Goal: Communication & Community: Answer question/provide support

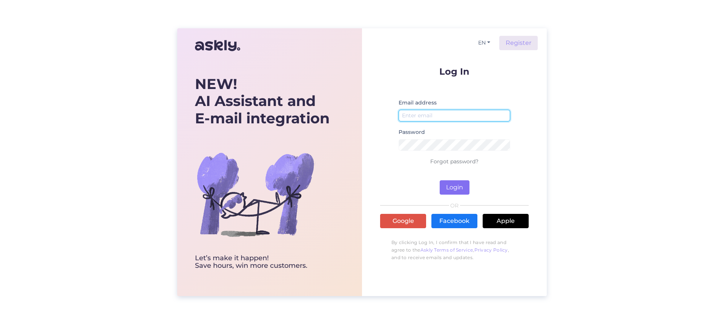
type input "[EMAIL_ADDRESS][DOMAIN_NAME]"
click at [460, 189] on button "Login" at bounding box center [455, 187] width 30 height 14
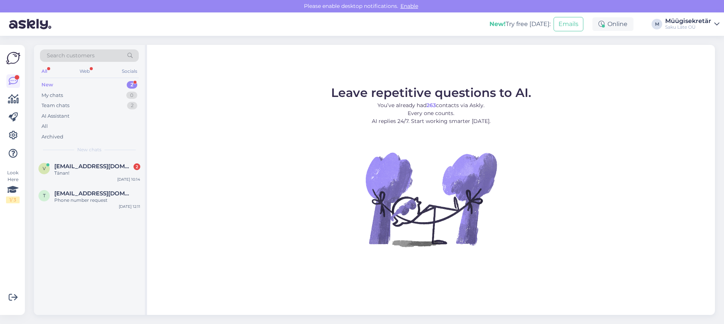
click at [85, 87] on div "New 2" at bounding box center [89, 85] width 99 height 11
click at [94, 169] on span "[EMAIL_ADDRESS][DOMAIN_NAME]" at bounding box center [93, 166] width 78 height 7
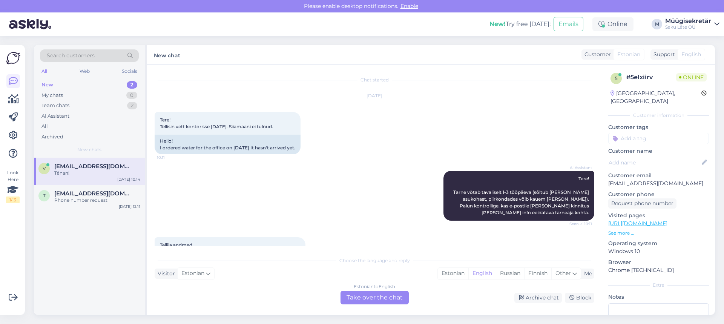
scroll to position [239, 0]
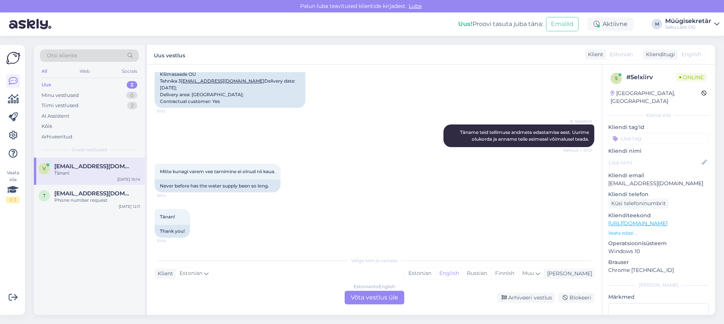
click at [359, 303] on div "Estonian to English Võta vestlus üle" at bounding box center [375, 298] width 60 height 14
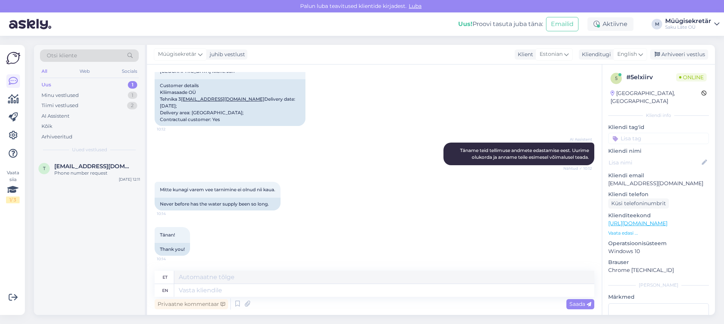
scroll to position [221, 0]
click at [79, 167] on span "[EMAIL_ADDRESS][DOMAIN_NAME]" at bounding box center [93, 166] width 78 height 7
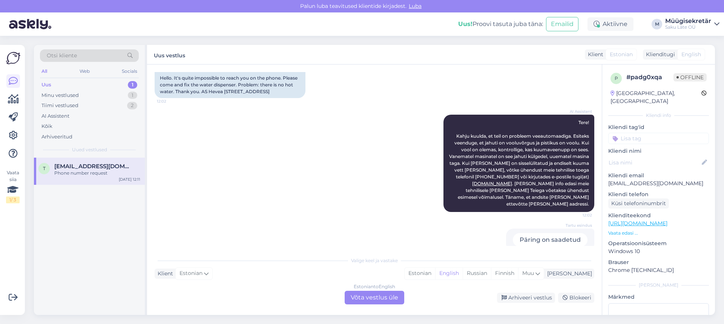
click at [59, 84] on div "Uus 1" at bounding box center [89, 85] width 99 height 11
click at [59, 79] on div "Otsi kliente All Web Socials Uus 1 Minu vestlused 1 Tiimi vestlused 2 AI Assist…" at bounding box center [89, 101] width 111 height 113
click at [54, 84] on div "Uus 1" at bounding box center [89, 85] width 99 height 11
click at [55, 99] on div "Minu vestlused 1" at bounding box center [89, 95] width 99 height 11
click at [67, 172] on div "Tänan!" at bounding box center [97, 173] width 86 height 7
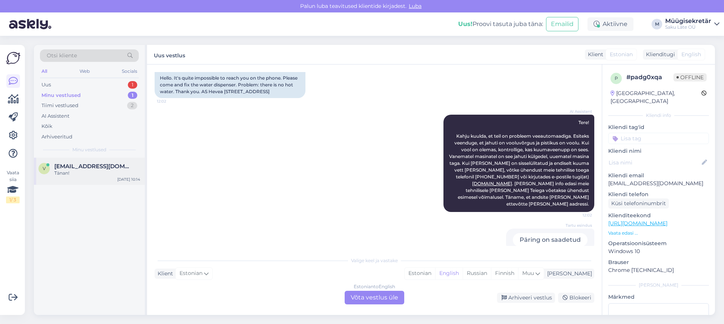
scroll to position [221, 0]
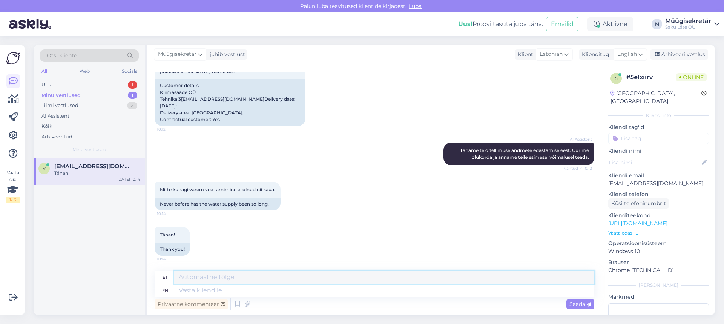
click at [224, 278] on textarea at bounding box center [384, 277] width 420 height 13
click at [223, 287] on textarea at bounding box center [384, 290] width 420 height 13
click at [65, 85] on div "Uus 1" at bounding box center [89, 85] width 99 height 11
click at [86, 172] on div "Phone number request" at bounding box center [97, 173] width 86 height 7
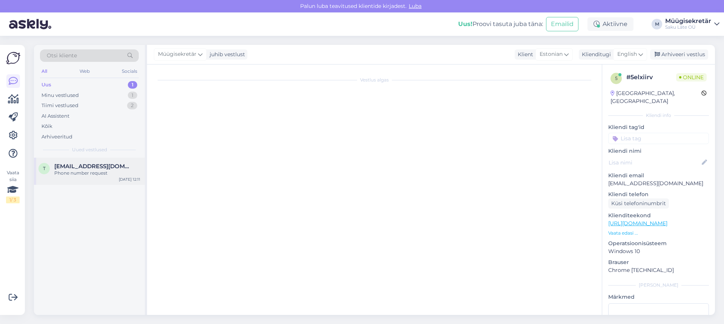
scroll to position [77, 0]
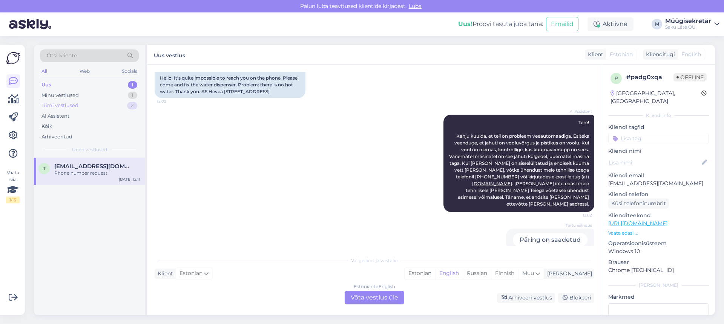
click at [50, 103] on div "Tiimi vestlused" at bounding box center [59, 106] width 37 height 8
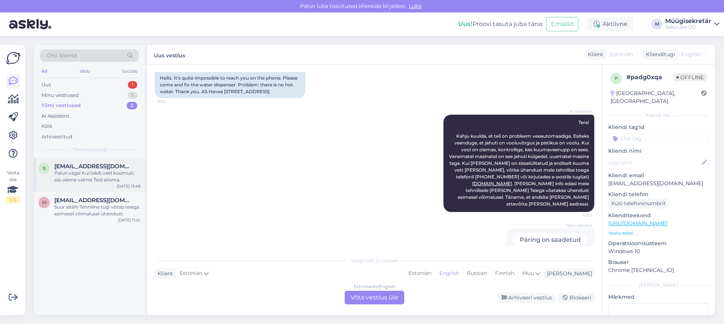
click at [93, 175] on div "Palun väga! Kui tekib veel küsimusi, siis oleme valmis Teid aitama." at bounding box center [97, 177] width 86 height 14
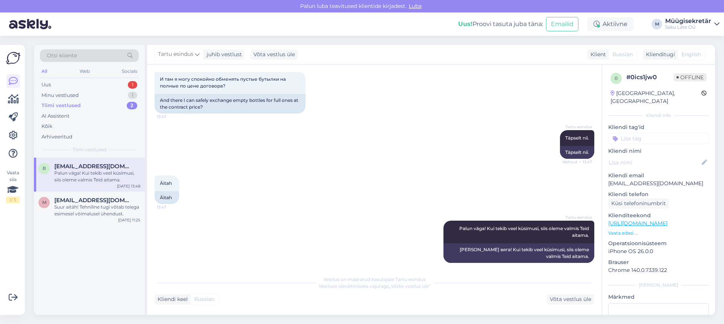
scroll to position [244, 0]
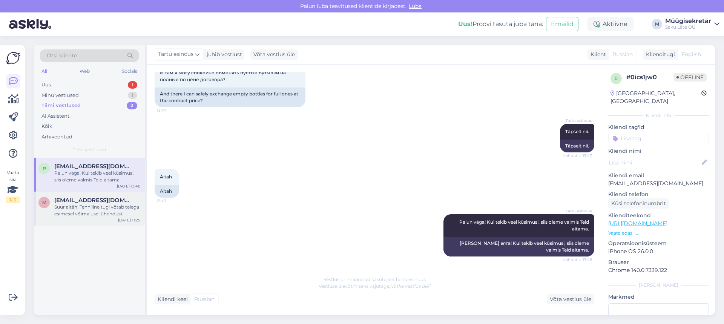
click at [94, 202] on span "[EMAIL_ADDRESS][DOMAIN_NAME]" at bounding box center [93, 200] width 78 height 7
type textarea "kontakt telefon: [PHONE_NUMBER]"
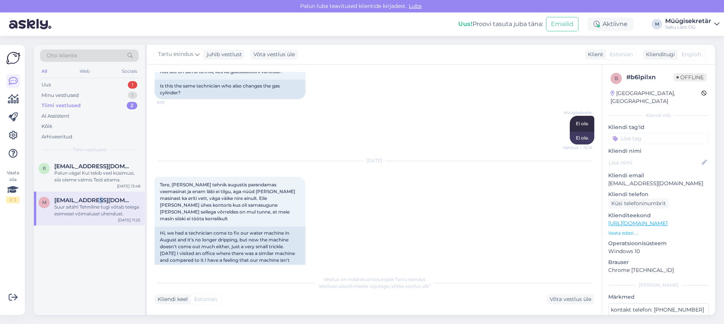
scroll to position [707, 0]
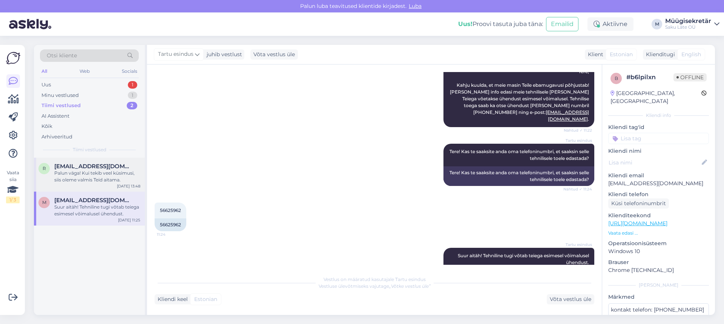
click at [85, 173] on div "Palun väga! Kui tekib veel küsimusi, siis oleme valmis Teid aitama." at bounding box center [97, 177] width 86 height 14
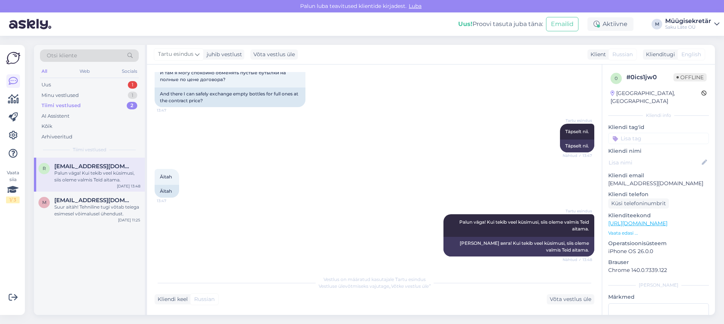
click at [71, 106] on div "Tiimi vestlused" at bounding box center [60, 106] width 39 height 8
click at [73, 82] on div "Uus 1" at bounding box center [89, 85] width 99 height 11
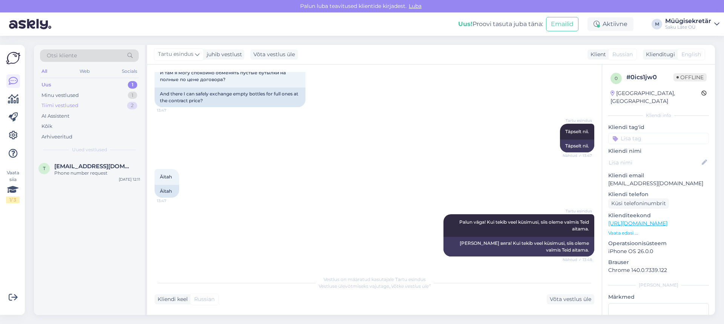
click at [74, 106] on div "Tiimi vestlused" at bounding box center [59, 106] width 37 height 8
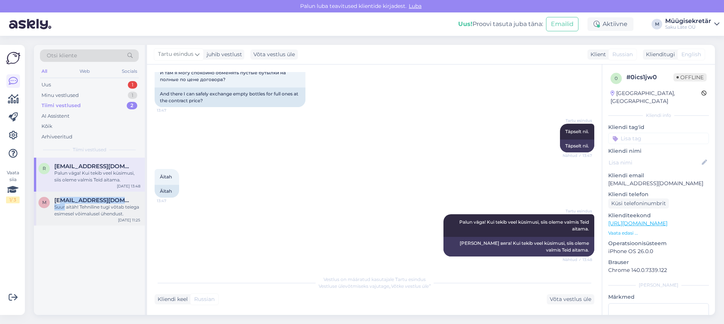
click at [64, 204] on div "[EMAIL_ADDRESS][DOMAIN_NAME] Suur aitäh! Tehniline tugi võtab teiega esimesel v…" at bounding box center [97, 207] width 86 height 20
type textarea "kontakt telefon: [PHONE_NUMBER]"
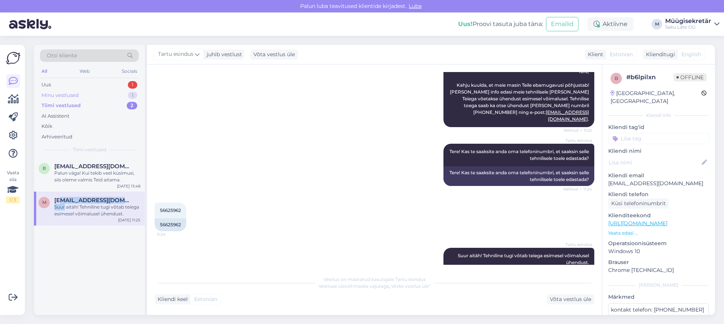
click at [71, 95] on div "Minu vestlused" at bounding box center [59, 96] width 37 height 8
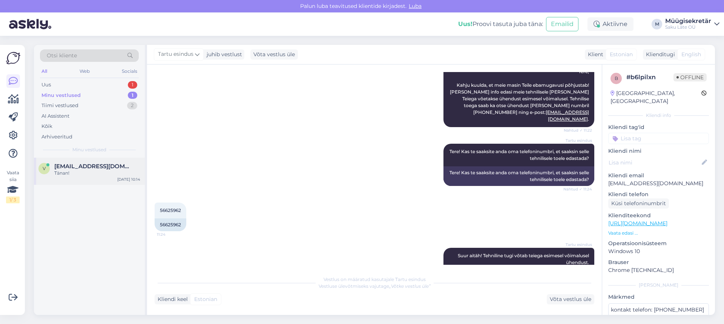
click at [72, 169] on span "[EMAIL_ADDRESS][DOMAIN_NAME]" at bounding box center [93, 166] width 78 height 7
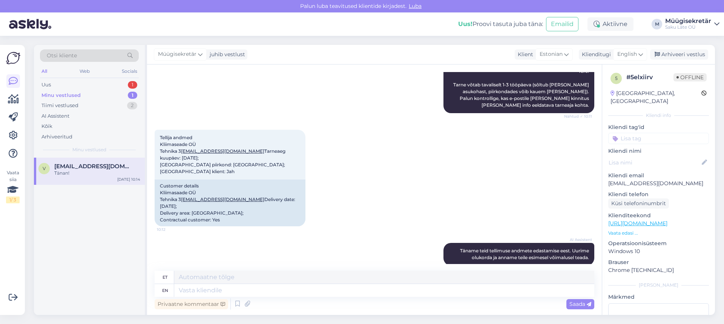
scroll to position [189, 0]
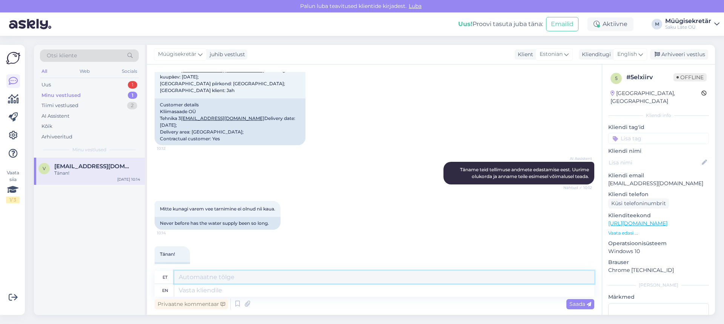
click at [210, 278] on textarea at bounding box center [384, 277] width 420 height 13
type textarea "T"
click at [206, 290] on textarea at bounding box center [384, 290] width 420 height 13
type textarea "Tere"
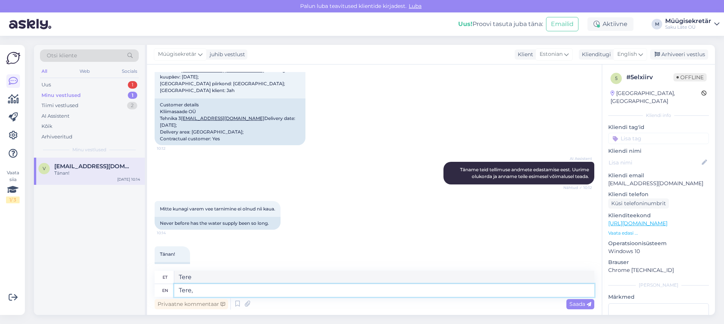
type textarea "Tere,"
type textarea "Tere, tä"
type textarea "Tere, tänaseks"
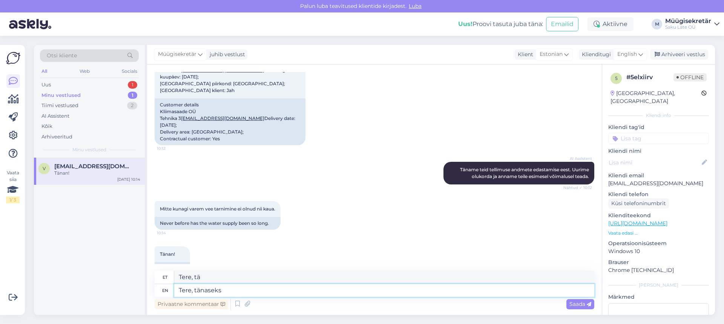
type textarea "Tere, tänaseks"
type textarea "Tere, tänaseks on"
type textarea "Tere, tänaseks on Teie"
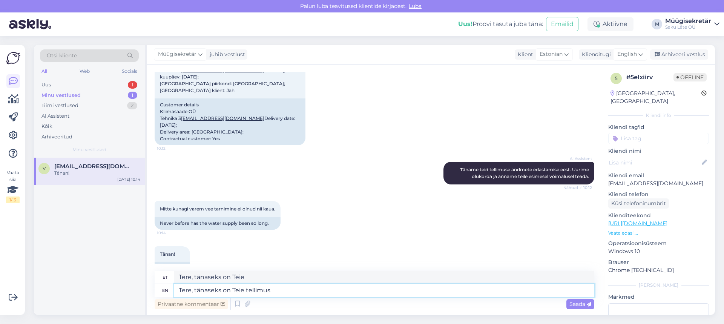
type textarea "Tere, tänaseks on Teie tellimus"
type textarea "Tere, tänaseks on Teie tellimus ilusti"
type textarea "Tere, tänaseks on Teie tellimus ilusti olemas."
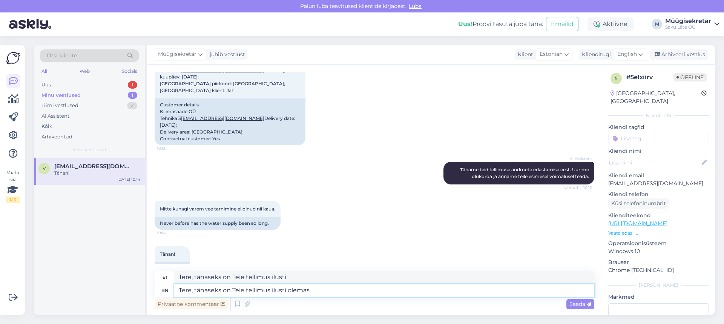
type textarea "Tere, tänaseks on Teie tellimus ilusti olemas."
click at [581, 305] on span "Saada" at bounding box center [580, 304] width 22 height 7
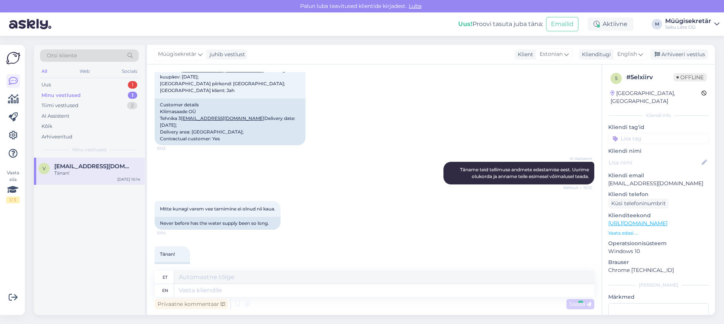
scroll to position [267, 0]
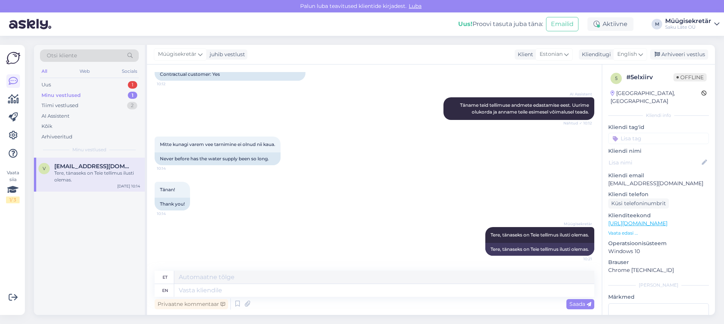
click at [86, 98] on div "Minu vestlused 1" at bounding box center [89, 95] width 99 height 11
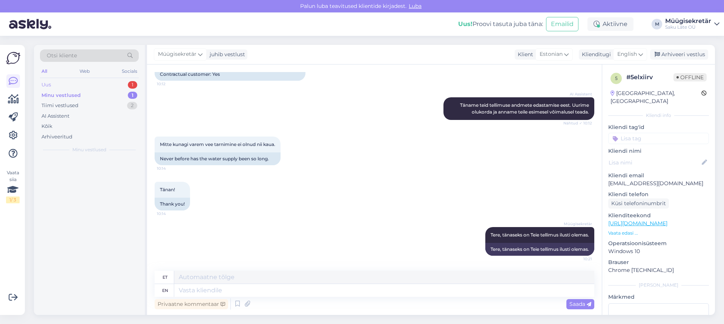
click at [85, 85] on div "Uus 1" at bounding box center [89, 85] width 99 height 11
click at [89, 94] on div "Minu vestlused 1" at bounding box center [89, 95] width 99 height 11
click at [90, 171] on div "Tere, tänaseks on Teie tellimus ilusti olemas." at bounding box center [97, 177] width 86 height 14
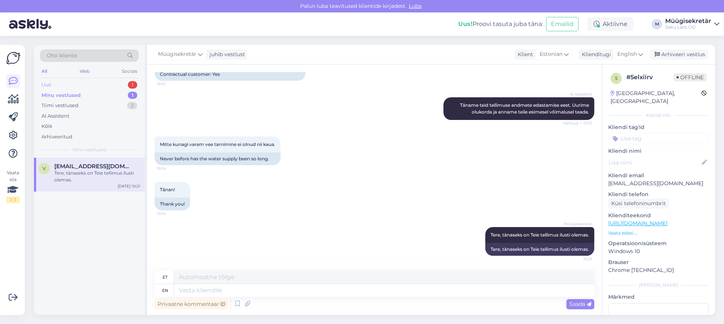
click at [99, 86] on div "Uus 1" at bounding box center [89, 85] width 99 height 11
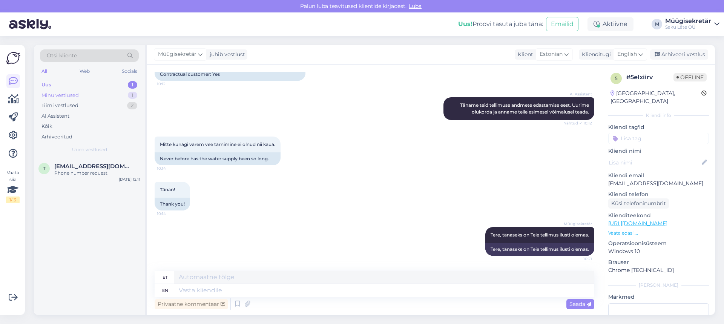
click at [82, 94] on div "Minu vestlused 1" at bounding box center [89, 95] width 99 height 11
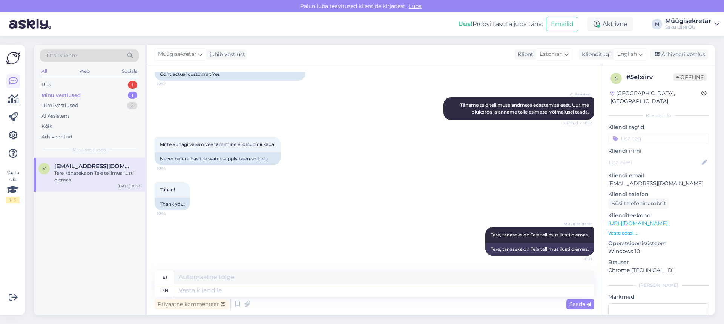
click at [73, 172] on div "Tere, tänaseks on Teie tellimus ilusti olemas." at bounding box center [97, 177] width 86 height 14
click at [36, 172] on div "v [EMAIL_ADDRESS][DOMAIN_NAME] Tere, tänaseks on Teie tellimus ilusti olemas. […" at bounding box center [89, 175] width 111 height 34
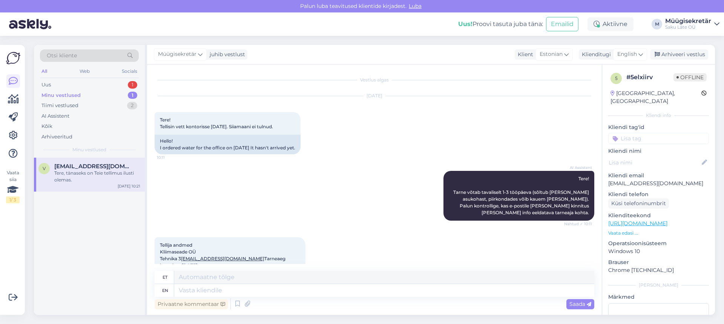
click at [68, 91] on div "Minu vestlused 1" at bounding box center [89, 95] width 99 height 11
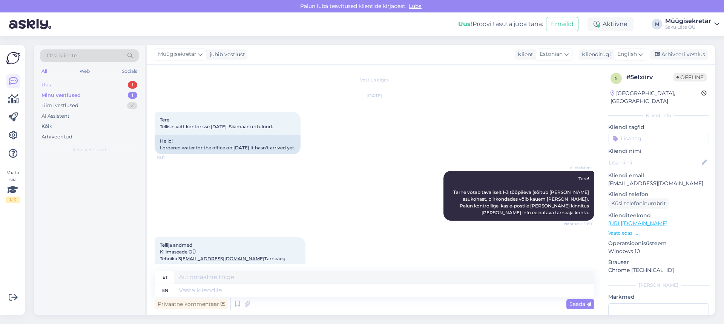
click at [71, 81] on div "Uus 1" at bounding box center [89, 85] width 99 height 11
click at [71, 100] on div "Tiimi vestlused 2" at bounding box center [89, 105] width 99 height 11
click at [72, 109] on div "Tiimi vestlused" at bounding box center [60, 106] width 39 height 8
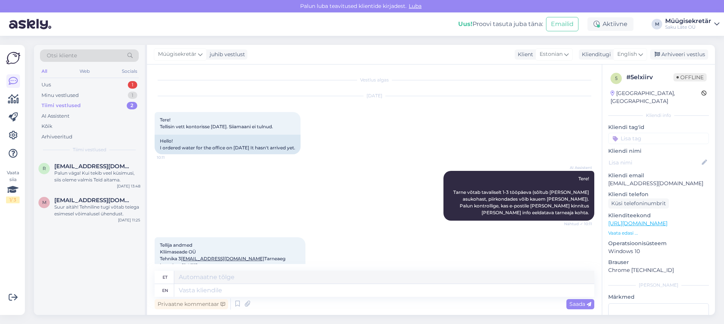
click at [71, 101] on div "Tiimi vestlused 2" at bounding box center [89, 105] width 99 height 11
click at [70, 93] on div "Minu vestlused" at bounding box center [59, 96] width 37 height 8
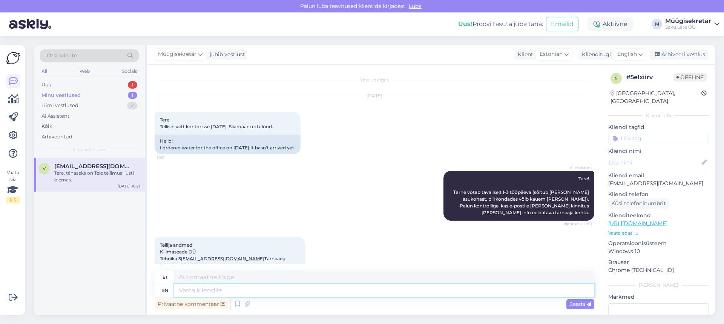
click at [339, 287] on textarea at bounding box center [384, 290] width 420 height 13
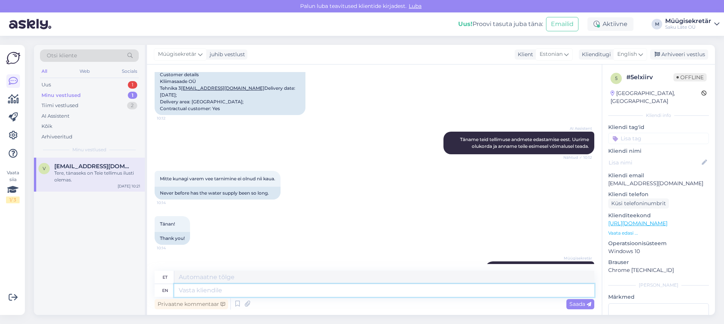
scroll to position [267, 0]
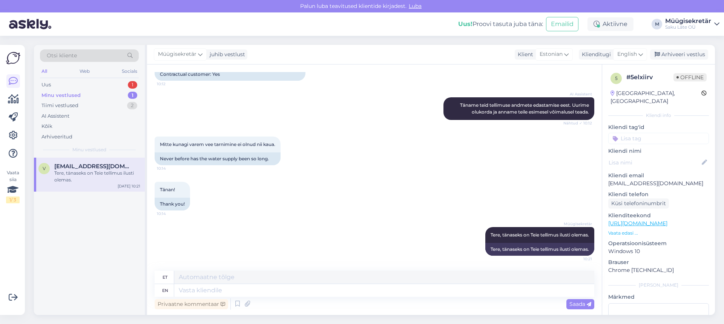
click at [61, 94] on div "Minu vestlused" at bounding box center [60, 96] width 39 height 8
click at [74, 87] on div "Uus 1" at bounding box center [89, 85] width 99 height 11
click at [80, 166] on span "[EMAIL_ADDRESS][DOMAIN_NAME]" at bounding box center [93, 166] width 78 height 7
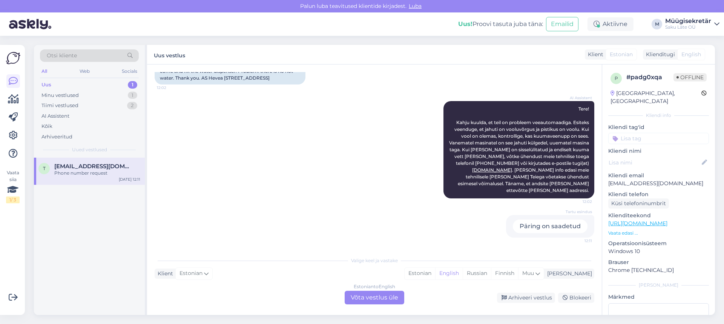
scroll to position [77, 0]
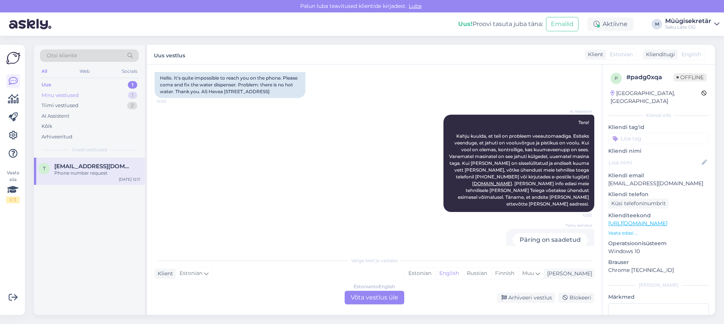
click at [55, 93] on div "Minu vestlused" at bounding box center [59, 96] width 37 height 8
click at [55, 106] on div "Tiimi vestlused" at bounding box center [59, 106] width 37 height 8
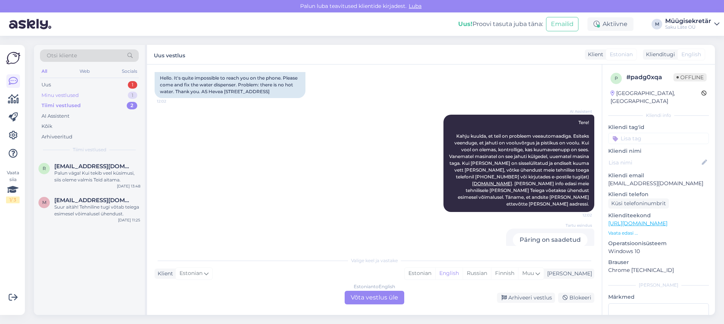
click at [71, 94] on div "Minu vestlused" at bounding box center [59, 96] width 37 height 8
click at [70, 94] on div "Minu vestlused" at bounding box center [60, 96] width 39 height 8
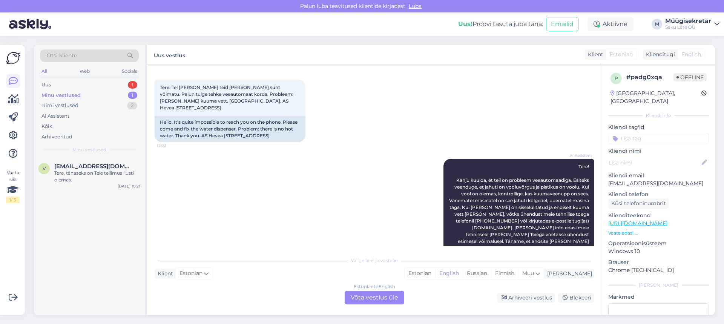
scroll to position [0, 0]
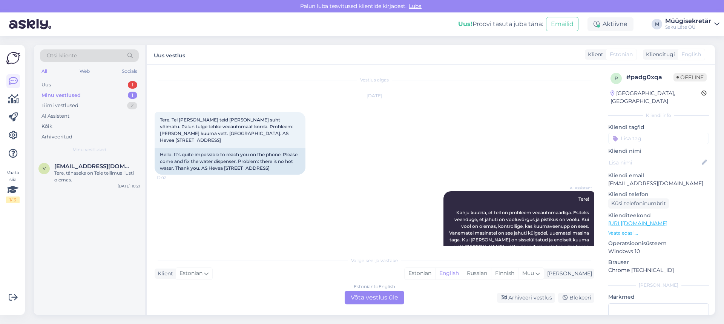
click at [63, 95] on div "Minu vestlused" at bounding box center [60, 96] width 39 height 8
drag, startPoint x: 46, startPoint y: 83, endPoint x: 14, endPoint y: 96, distance: 34.7
click at [14, 96] on icon at bounding box center [13, 99] width 11 height 9
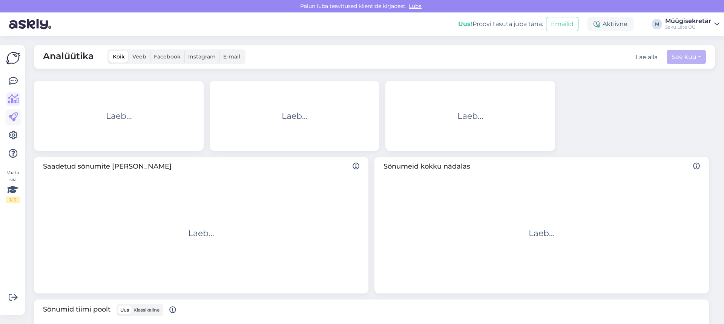
click at [12, 119] on icon at bounding box center [13, 117] width 9 height 9
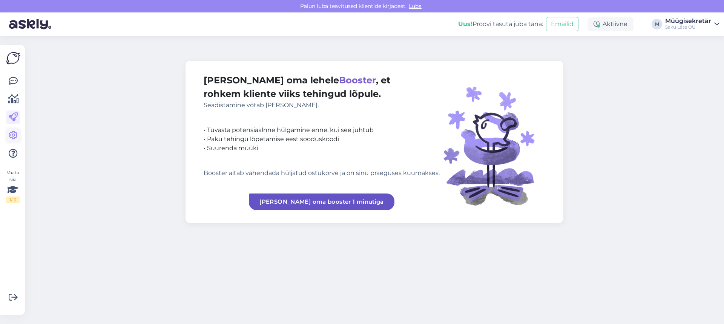
click at [11, 136] on icon at bounding box center [13, 135] width 9 height 9
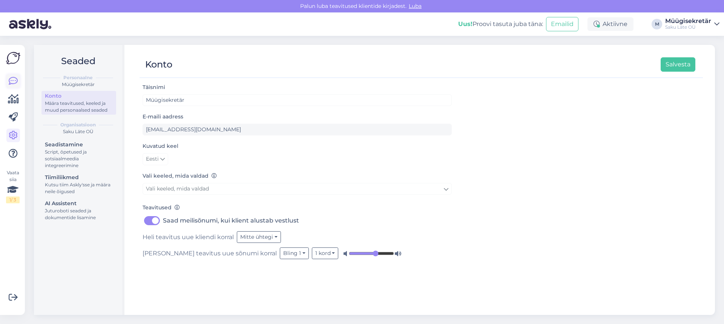
click at [10, 84] on icon at bounding box center [13, 81] width 9 height 9
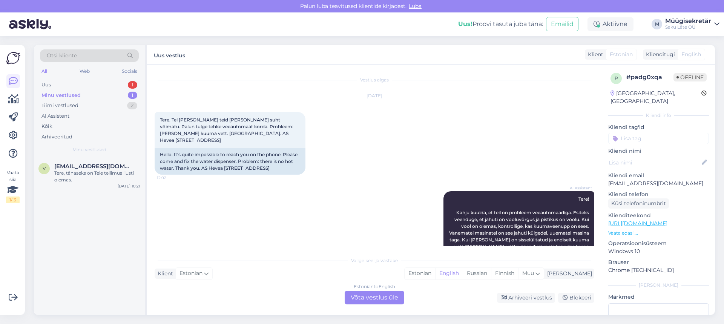
scroll to position [77, 0]
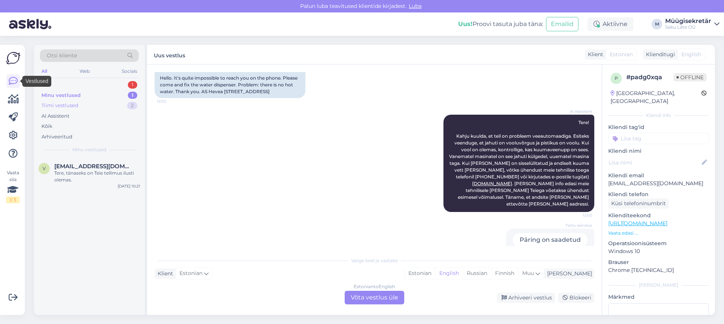
click at [85, 109] on div "Tiimi vestlused 2" at bounding box center [89, 105] width 99 height 11
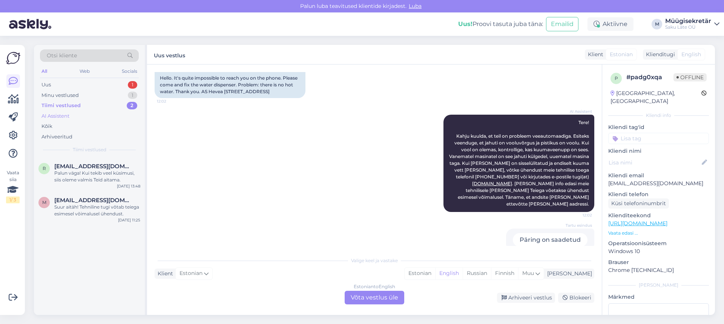
click at [72, 118] on div "AI Assistent" at bounding box center [89, 116] width 99 height 11
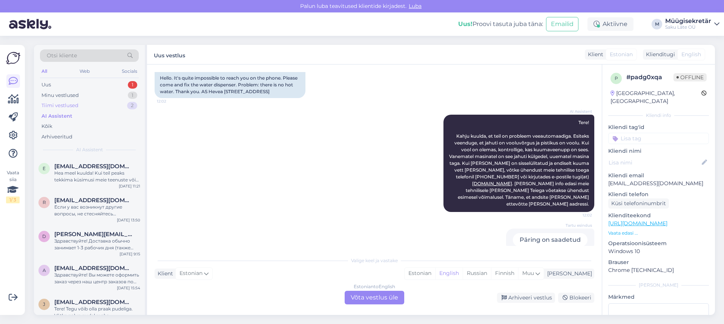
click at [73, 104] on div "Tiimi vestlused" at bounding box center [59, 106] width 37 height 8
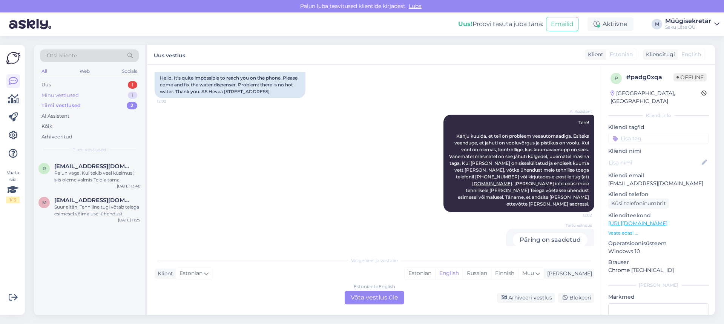
click at [71, 98] on div "Minu vestlused" at bounding box center [59, 96] width 37 height 8
click at [70, 88] on div "Uus 1" at bounding box center [89, 85] width 99 height 11
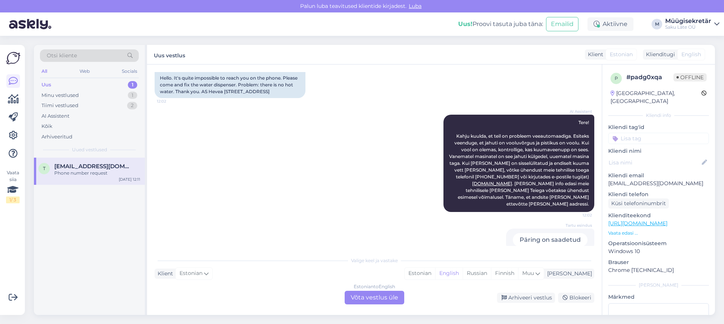
click at [36, 167] on div "t [EMAIL_ADDRESS][DOMAIN_NAME] Phone number request [DATE] 12:11" at bounding box center [89, 171] width 111 height 27
click at [86, 94] on div "Minu vestlused 1" at bounding box center [89, 95] width 99 height 11
click at [90, 97] on div "Minu vestlused 1" at bounding box center [89, 95] width 99 height 11
click at [78, 163] on span "[EMAIL_ADDRESS][DOMAIN_NAME]" at bounding box center [93, 166] width 78 height 7
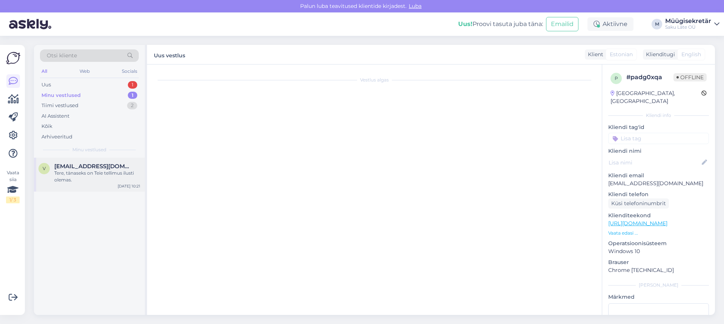
scroll to position [267, 0]
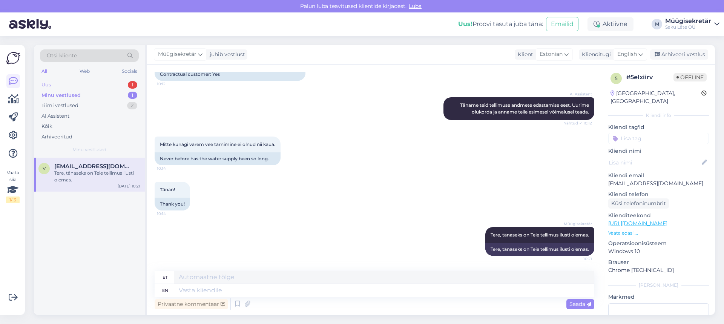
click at [89, 84] on div "Uus 1" at bounding box center [89, 85] width 99 height 11
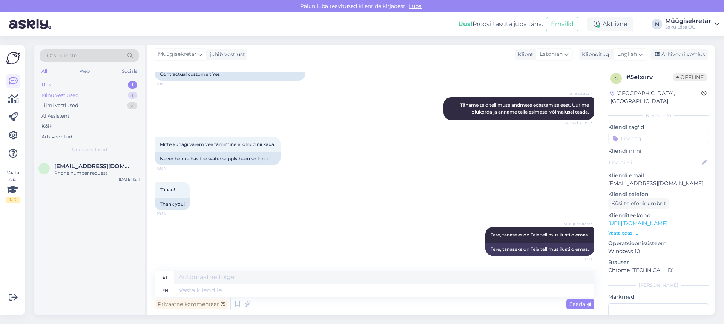
click at [90, 95] on div "Minu vestlused 1" at bounding box center [89, 95] width 99 height 11
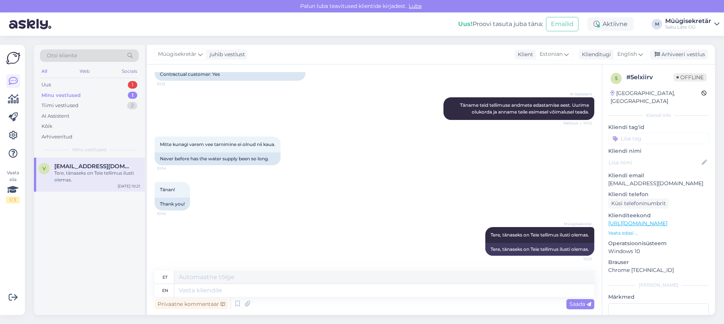
click at [75, 173] on div "Tere, tänaseks on Teie tellimus ilusti olemas." at bounding box center [97, 177] width 86 height 14
click at [57, 86] on div "Uus 2" at bounding box center [89, 85] width 99 height 11
click at [63, 163] on span "[EMAIL_ADDRESS][DOMAIN_NAME]" at bounding box center [93, 166] width 78 height 7
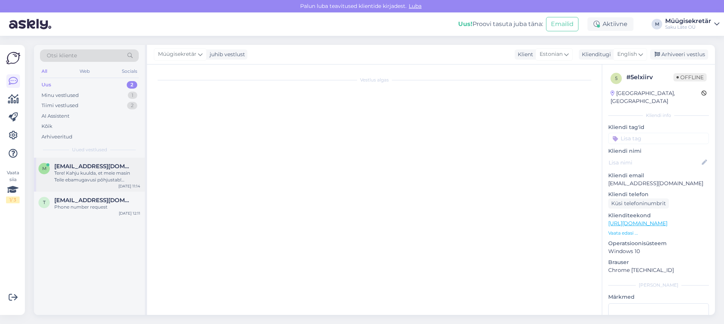
scroll to position [3, 0]
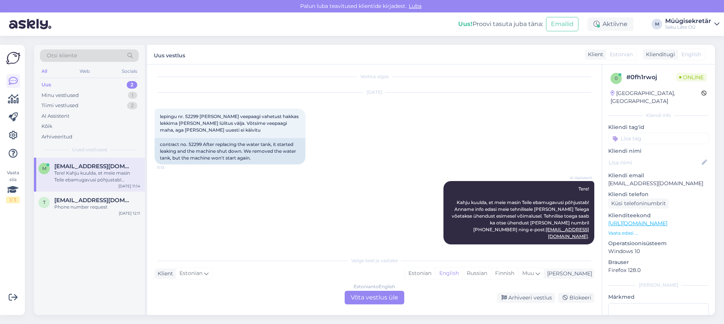
click at [371, 297] on div "Estonian to English Võta vestlus üle" at bounding box center [375, 298] width 60 height 14
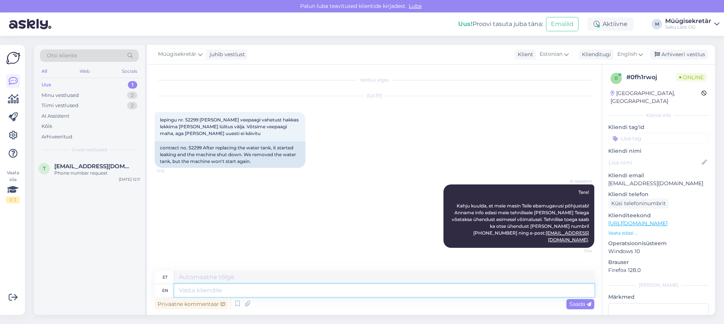
click at [209, 291] on textarea at bounding box center [384, 290] width 420 height 13
click at [716, 25] on icon at bounding box center [716, 24] width 5 height 6
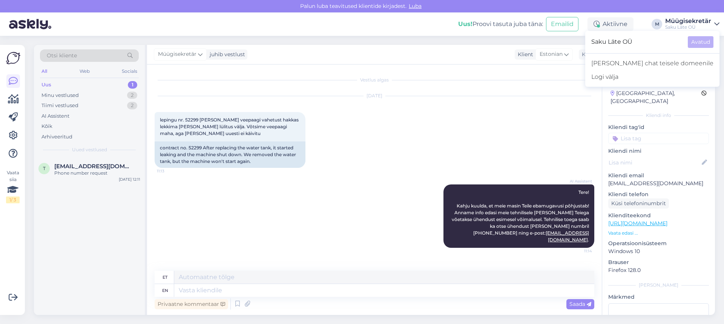
click at [693, 20] on div "Müügisekretär" at bounding box center [688, 21] width 46 height 6
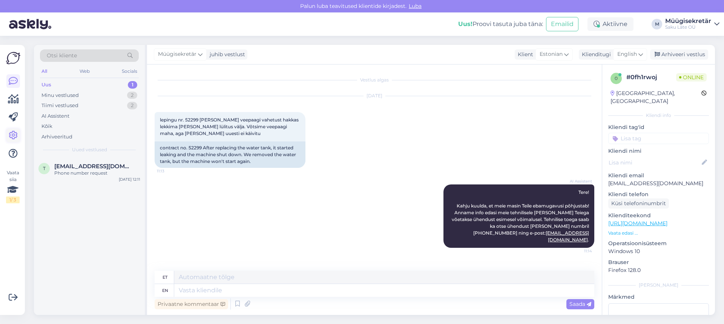
click at [12, 132] on icon at bounding box center [13, 135] width 9 height 9
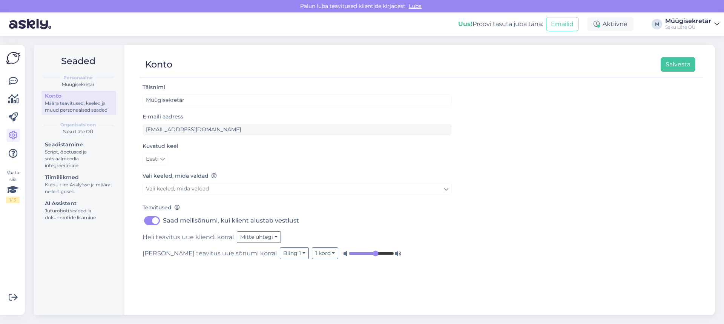
click at [16, 55] on img at bounding box center [13, 58] width 14 height 14
click at [15, 81] on icon at bounding box center [13, 81] width 9 height 9
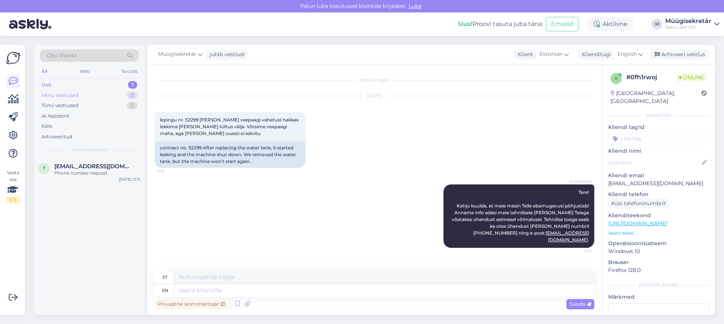
click at [68, 92] on div "Minu vestlused" at bounding box center [59, 96] width 37 height 8
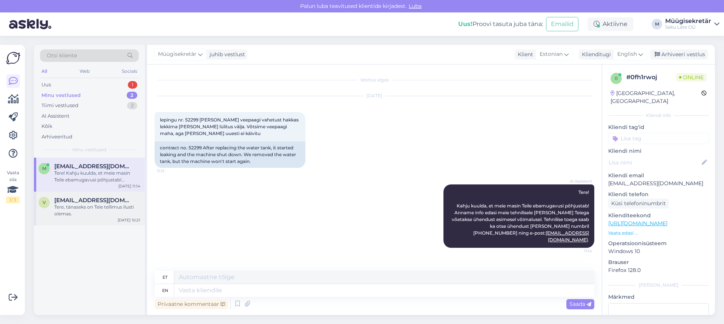
click at [86, 199] on span "[EMAIL_ADDRESS][DOMAIN_NAME]" at bounding box center [93, 200] width 78 height 7
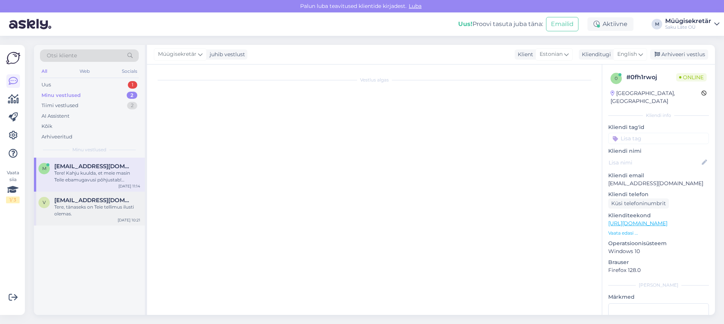
scroll to position [267, 0]
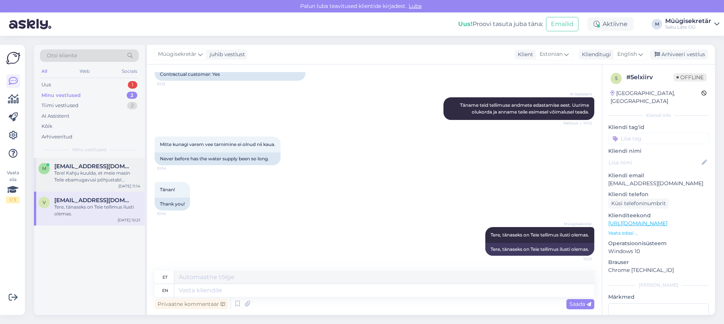
click at [89, 173] on div "Tere! Kahju kuulda, et meie masin Teile ebamugavusi põhjustab! Anname info edas…" at bounding box center [97, 177] width 86 height 14
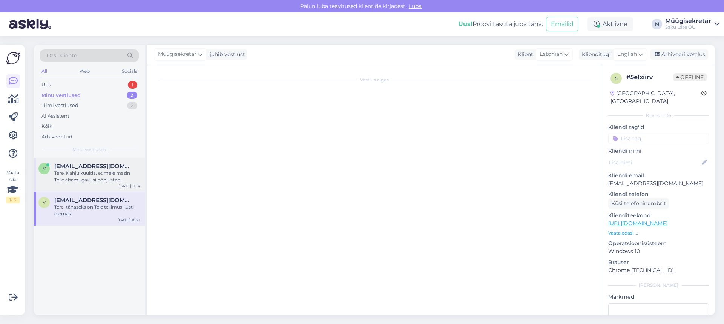
scroll to position [0, 0]
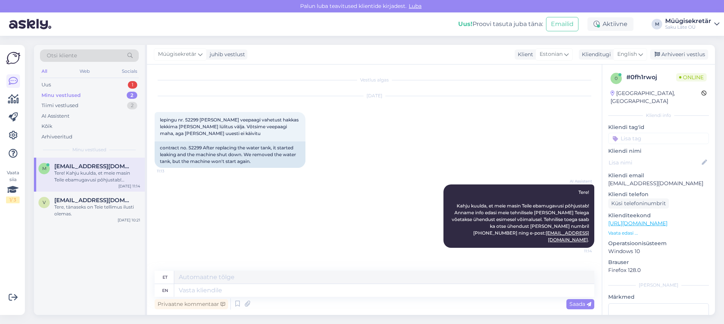
click at [91, 190] on div "m [EMAIL_ADDRESS][DOMAIN_NAME] Tere! Kahju kuulda, et meie masin Teile ebamugav…" at bounding box center [89, 175] width 111 height 34
click at [72, 85] on div "Uus 2" at bounding box center [89, 85] width 99 height 11
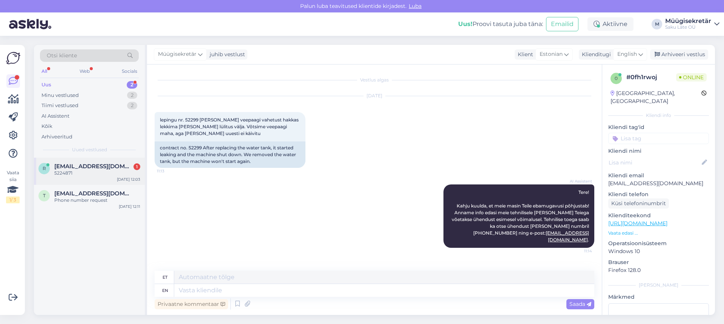
click at [85, 174] on div "5224871" at bounding box center [97, 173] width 86 height 7
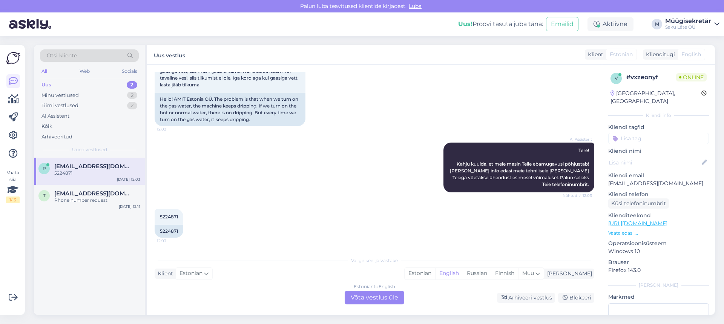
click at [362, 301] on div "Estonian to English Võta vestlus üle" at bounding box center [375, 298] width 60 height 14
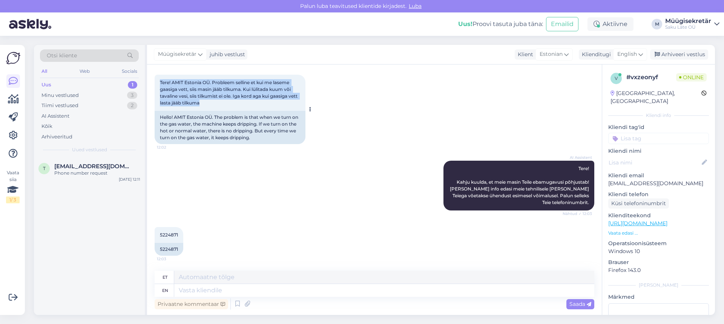
drag, startPoint x: 212, startPoint y: 103, endPoint x: 160, endPoint y: 84, distance: 56.0
click at [160, 83] on div "Tere! AMIT Estonia OÜ. Probleem selline et kui me laseme gaasiga vett, siis mas…" at bounding box center [230, 93] width 151 height 36
copy span "Tere! AMIT Estonia OÜ. Probleem selline et kui me laseme gaasiga vett, siis mas…"
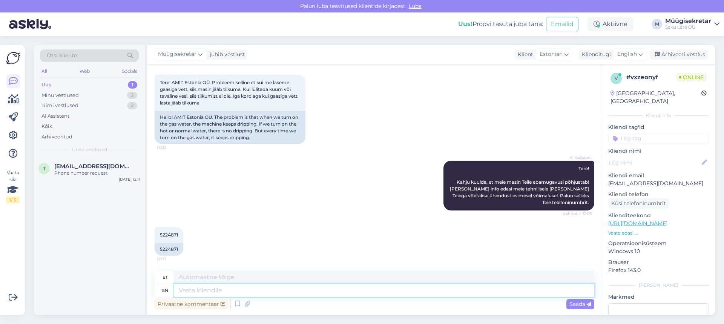
click at [270, 289] on textarea at bounding box center [384, 290] width 420 height 13
drag, startPoint x: 159, startPoint y: 234, endPoint x: 178, endPoint y: 233, distance: 19.6
click at [178, 233] on div "5224871 12:03" at bounding box center [169, 235] width 29 height 16
copy span "5224871"
click at [208, 289] on textarea at bounding box center [384, 290] width 420 height 13
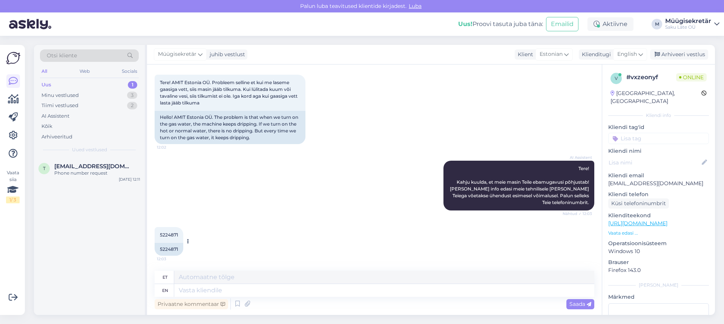
click at [188, 242] on icon at bounding box center [188, 241] width 2 height 5
click at [189, 194] on div "AI Assistent Tere! Kahju kuulda, et meie masin Teile ebamugavusi põhjustab! [PE…" at bounding box center [375, 185] width 440 height 66
click at [59, 95] on div "Minu vestlused" at bounding box center [59, 96] width 37 height 8
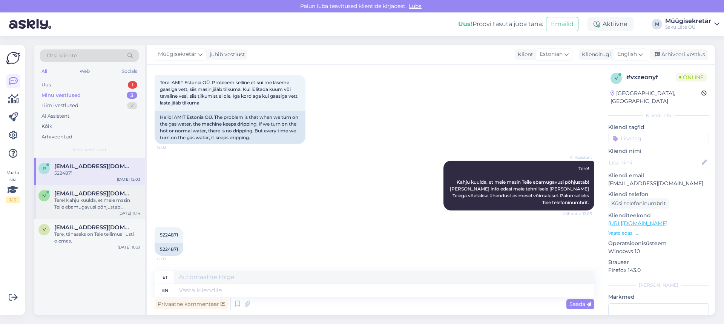
click at [80, 213] on div "m [EMAIL_ADDRESS][DOMAIN_NAME] Tere! Kahju kuulda, et meie masin Teile ebamugav…" at bounding box center [89, 202] width 111 height 34
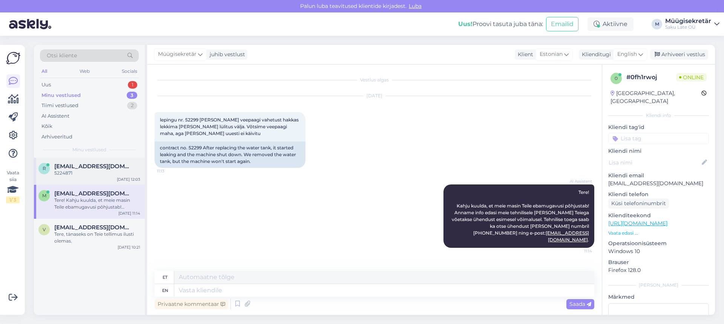
click at [81, 169] on span "[EMAIL_ADDRESS][DOMAIN_NAME]" at bounding box center [93, 166] width 78 height 7
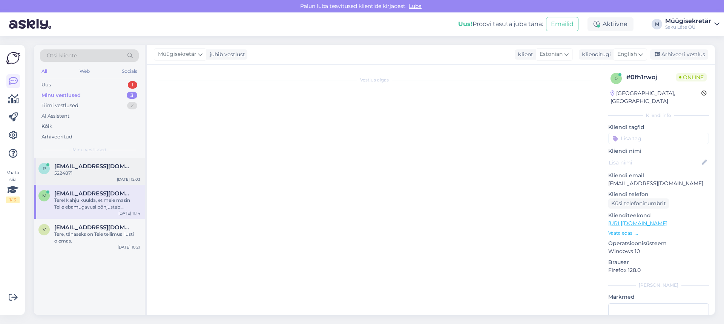
scroll to position [37, 0]
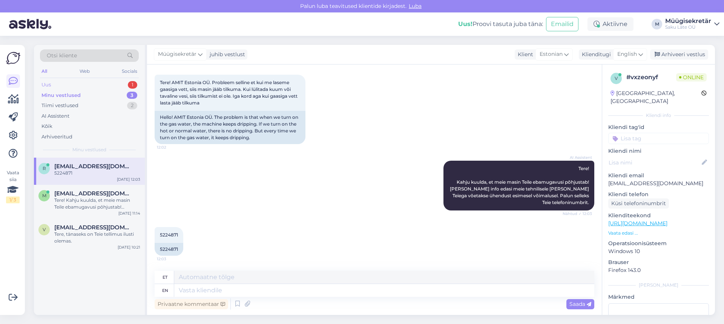
click at [60, 84] on div "Uus 1" at bounding box center [89, 85] width 99 height 11
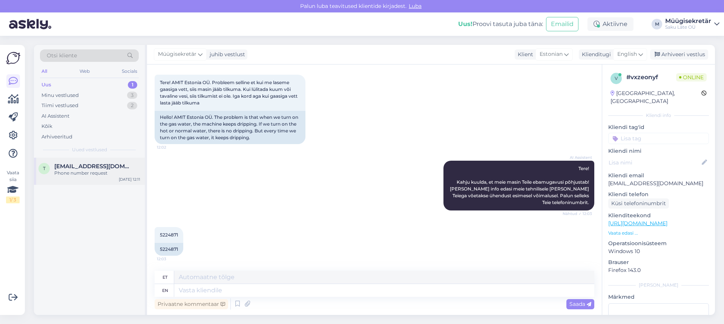
click at [88, 166] on span "[EMAIL_ADDRESS][DOMAIN_NAME]" at bounding box center [93, 166] width 78 height 7
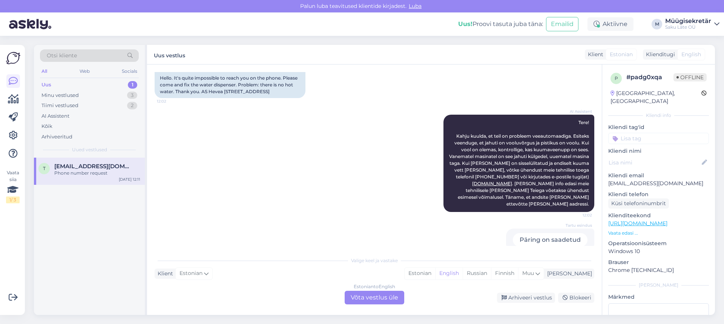
click at [399, 302] on div "Estonian to English Võta vestlus üle" at bounding box center [375, 298] width 60 height 14
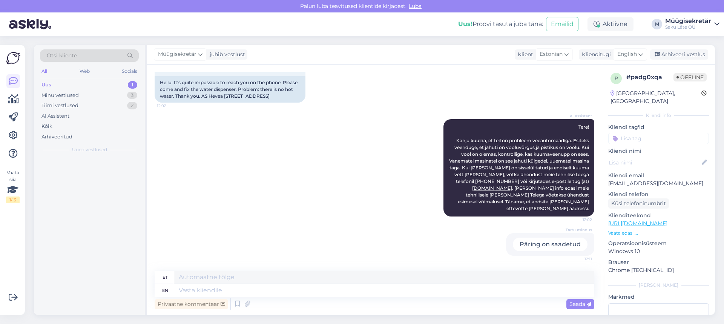
scroll to position [58, 0]
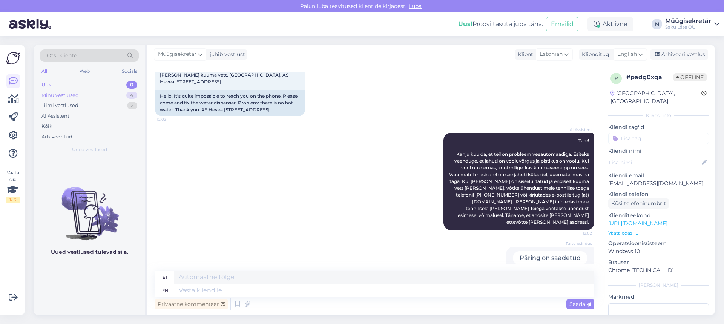
click at [50, 95] on div "Minu vestlused" at bounding box center [59, 96] width 37 height 8
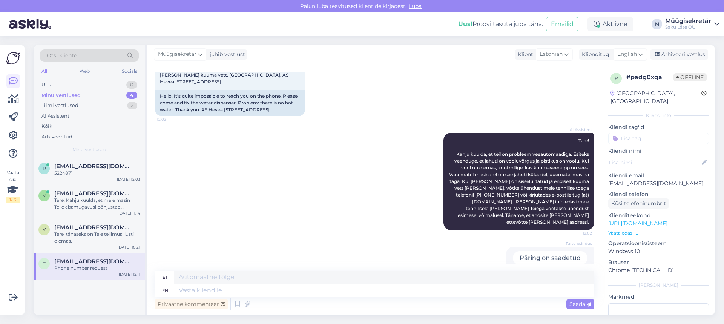
click at [67, 155] on div "Otsi kliente All Web Socials Uus 0 Minu vestlused 4 Tiimi vestlused 2 AI Assist…" at bounding box center [89, 101] width 111 height 113
click at [69, 164] on span "[EMAIL_ADDRESS][DOMAIN_NAME]" at bounding box center [93, 166] width 78 height 7
